Goal: Information Seeking & Learning: Find specific fact

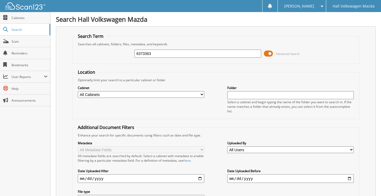
type input "6373363"
click at [270, 52] on span at bounding box center [268, 53] width 9 height 8
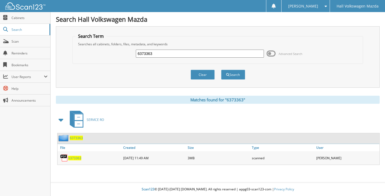
click at [79, 137] on span "6373363" at bounding box center [76, 137] width 13 height 5
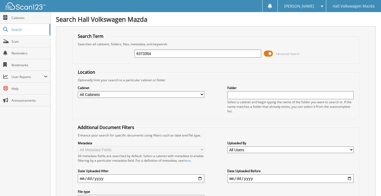
type input "6373364"
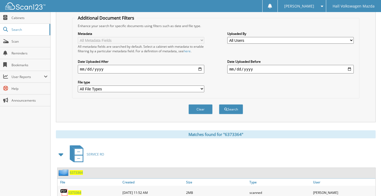
scroll to position [129, 0]
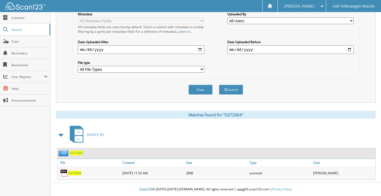
click at [73, 152] on span "6373364" at bounding box center [76, 152] width 13 height 5
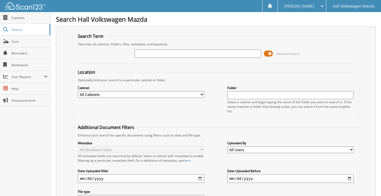
click at [241, 55] on input "text" at bounding box center [198, 53] width 127 height 8
type input "6373375"
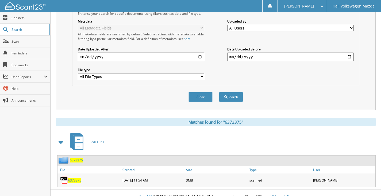
scroll to position [129, 0]
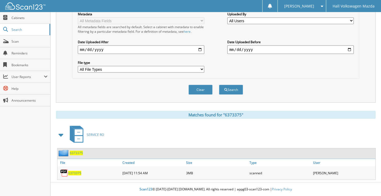
click at [78, 152] on span "6373375" at bounding box center [76, 152] width 13 height 5
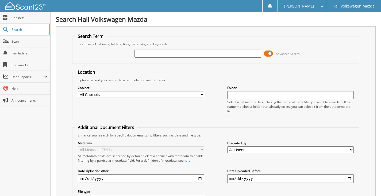
click at [184, 52] on input "text" at bounding box center [198, 53] width 127 height 8
type input "6373400"
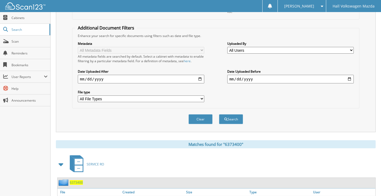
scroll to position [129, 0]
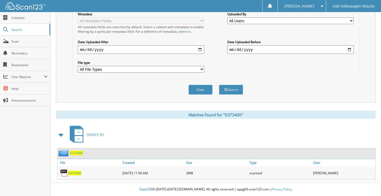
click at [77, 153] on span "6373400" at bounding box center [76, 152] width 13 height 5
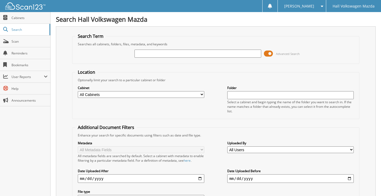
paste input "6373404"
type input "6373404"
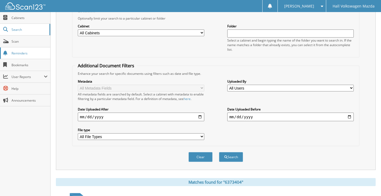
scroll to position [22, 0]
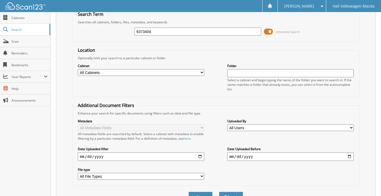
click at [170, 32] on input "6373404" at bounding box center [198, 32] width 127 height 8
paste input "32"
type input "6373432"
click at [219, 191] on button "Search" at bounding box center [231, 196] width 24 height 10
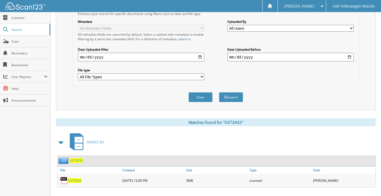
scroll to position [129, 0]
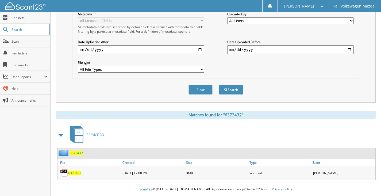
click at [74, 154] on span "6373432" at bounding box center [76, 152] width 13 height 5
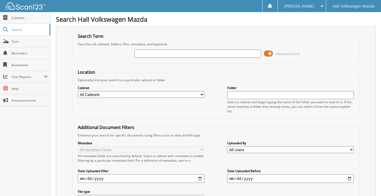
click at [194, 53] on input "text" at bounding box center [198, 53] width 127 height 8
type input "6373486"
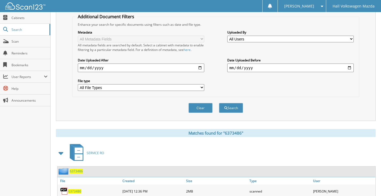
scroll to position [129, 0]
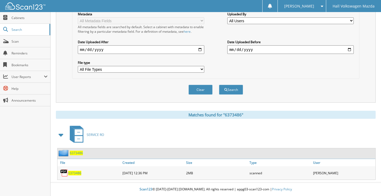
click at [78, 153] on span "6373486" at bounding box center [76, 152] width 13 height 5
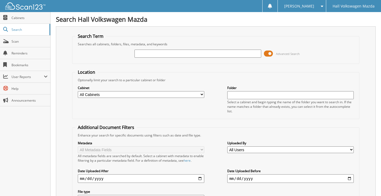
paste input "6373663"
type input "6373663"
